Goal: Task Accomplishment & Management: Manage account settings

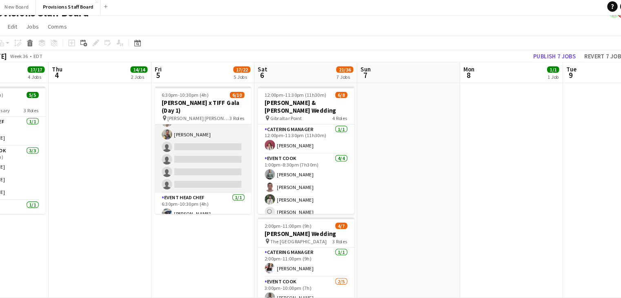
scroll to position [73, 0]
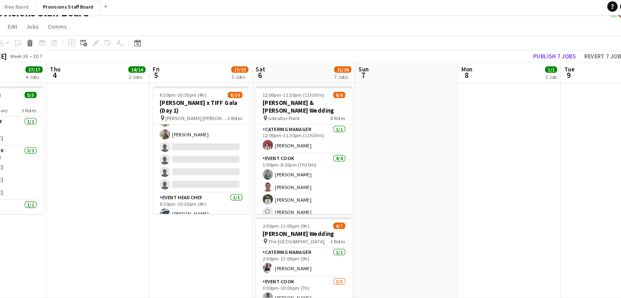
drag, startPoint x: 216, startPoint y: 157, endPoint x: 213, endPoint y: 237, distance: 80.0
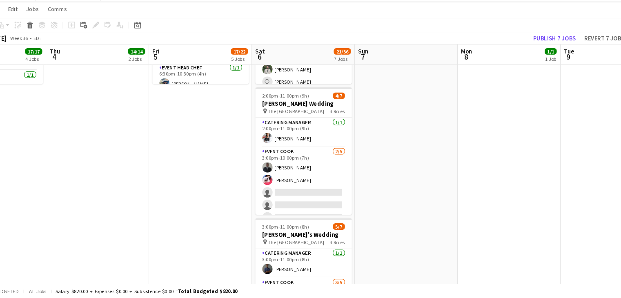
click at [213, 250] on app-date-cell "6:30pm-10:30pm (4h) 6/10 [PERSON_NAME] x TIFF Gala (Day 1) pin [PERSON_NAME] [P…" at bounding box center [209, 289] width 98 height 637
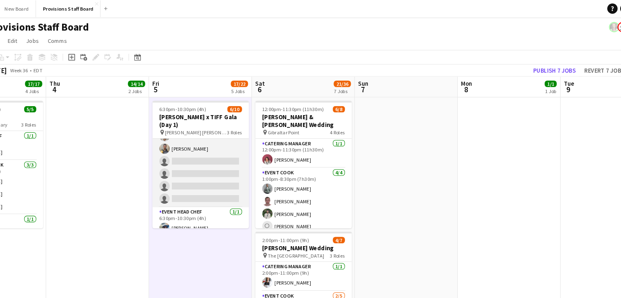
scroll to position [73, 0]
click at [202, 132] on app-card-role "Event Cook 2A [DATE] 6:30pm-10:30pm (4h) user [PERSON_NAME] [PERSON_NAME] Al-aa…" at bounding box center [209, 147] width 91 height 99
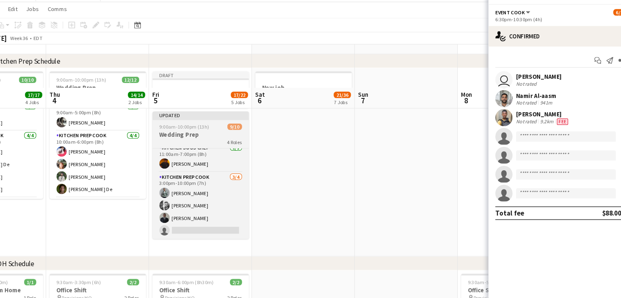
scroll to position [724, 0]
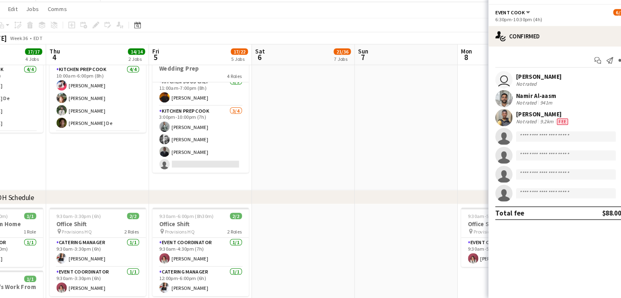
click at [530, 127] on div "9.2km" at bounding box center [537, 130] width 16 height 7
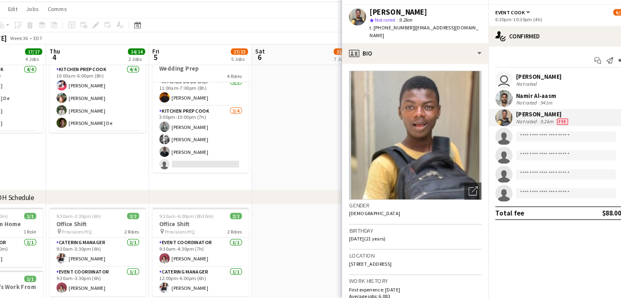
click at [530, 127] on div "9.2km" at bounding box center [537, 130] width 16 height 7
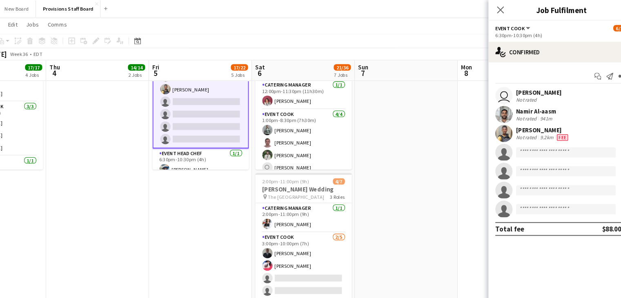
scroll to position [4, 0]
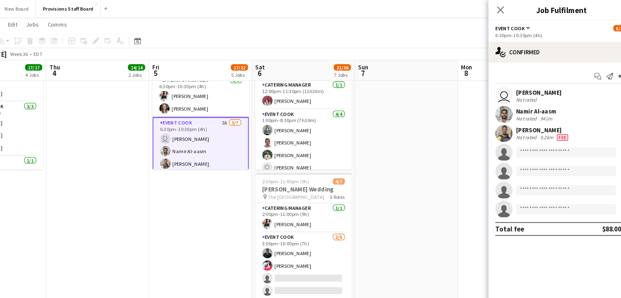
click at [200, 148] on app-card-role "Event Cook 2A [DATE] 6:30pm-10:30pm (4h) user [PERSON_NAME] [PERSON_NAME] Al-aa…" at bounding box center [209, 161] width 91 height 100
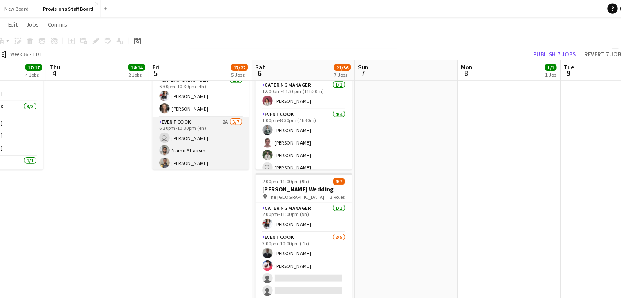
click at [200, 148] on app-card-role "Event Cook 2A [DATE] 6:30pm-10:30pm (4h) user [PERSON_NAME] [PERSON_NAME] Al-aa…" at bounding box center [209, 160] width 91 height 99
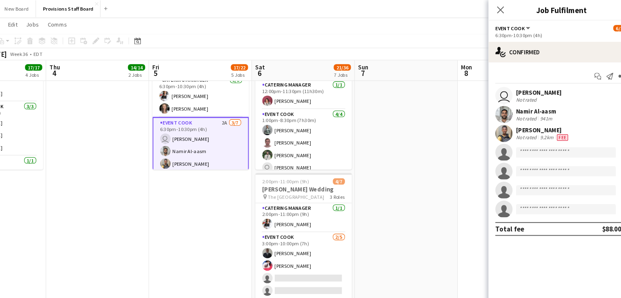
scroll to position [55, 0]
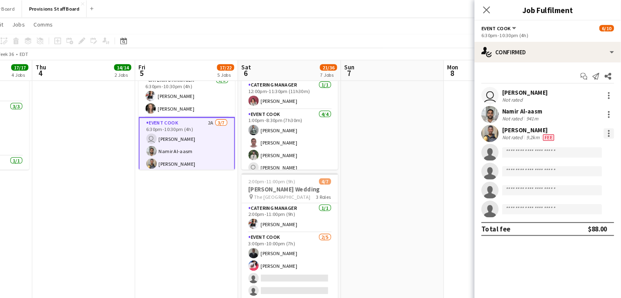
click at [607, 125] on div at bounding box center [609, 127] width 10 height 10
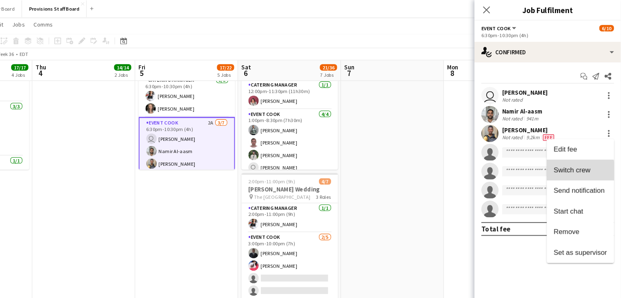
click at [575, 164] on span "Switch crew" at bounding box center [574, 161] width 35 height 7
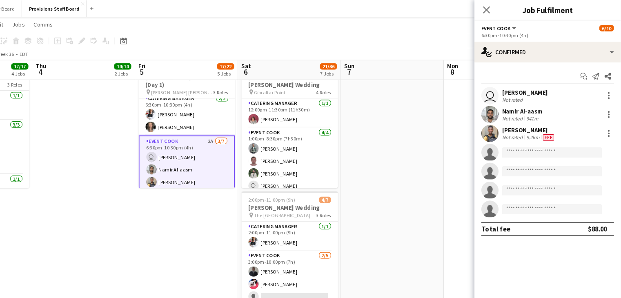
click at [211, 161] on app-card-role "Event Cook 2A [DATE] 6:30pm-10:30pm (4h) user [PERSON_NAME] [PERSON_NAME] Al-aa…" at bounding box center [209, 178] width 91 height 100
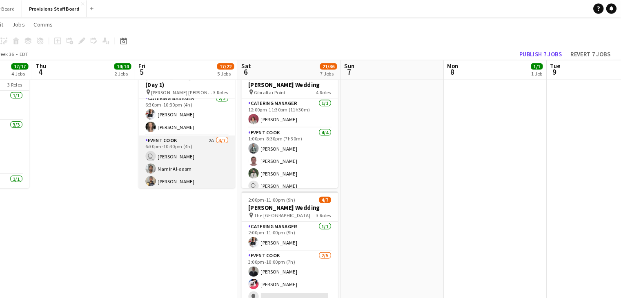
click at [211, 161] on app-card-role "Event Cook 2A [DATE] 6:30pm-10:30pm (4h) user [PERSON_NAME] [PERSON_NAME] Al-aa…" at bounding box center [209, 177] width 91 height 99
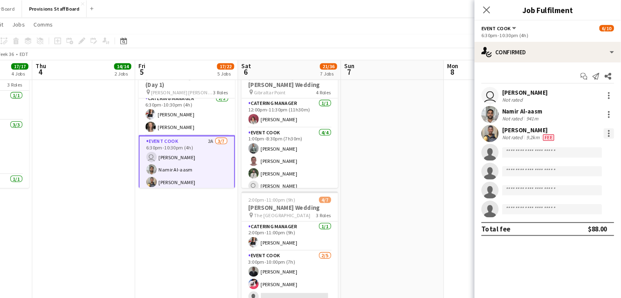
click at [607, 126] on div at bounding box center [609, 127] width 10 height 10
